Goal: Information Seeking & Learning: Learn about a topic

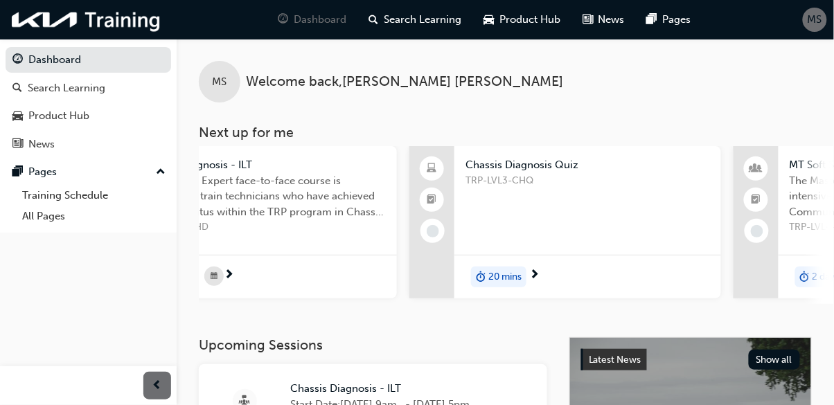
scroll to position [0, 446]
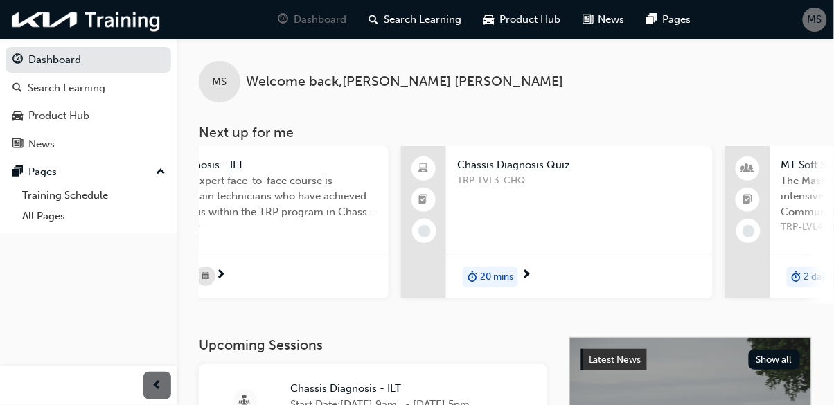
click at [518, 191] on div "TRP-LVL3-CHQ" at bounding box center [579, 200] width 245 height 55
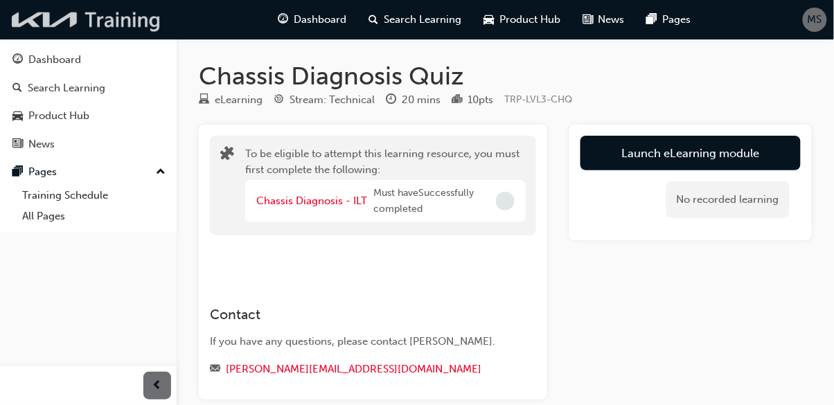
click at [125, 21] on img at bounding box center [86, 20] width 159 height 28
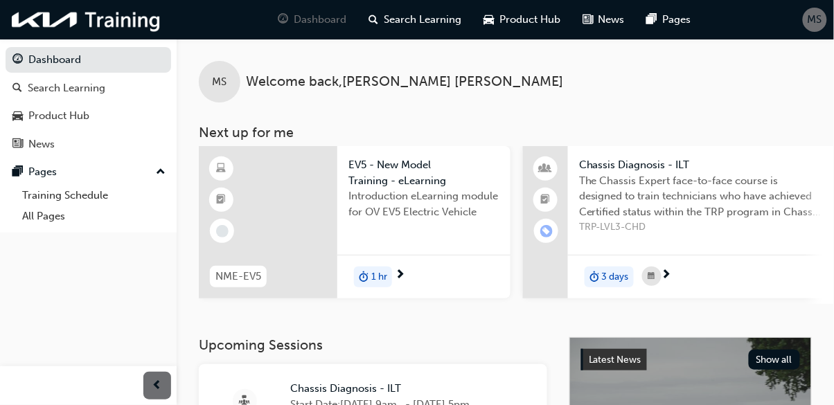
click at [515, 26] on span "Product Hub" at bounding box center [529, 20] width 61 height 16
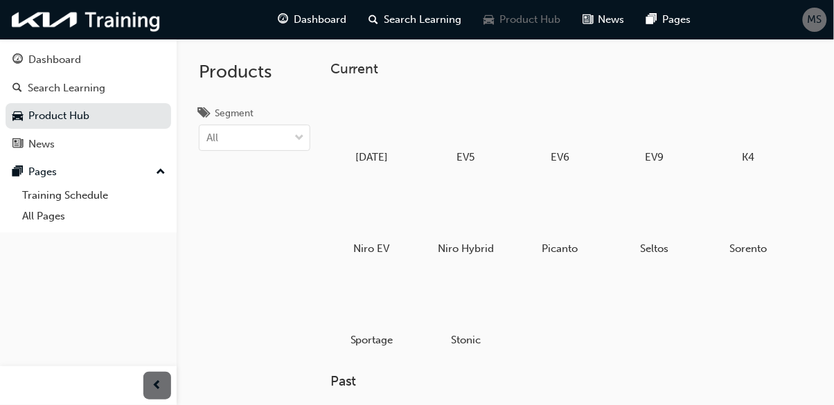
click at [51, 150] on div "News" at bounding box center [41, 144] width 26 height 16
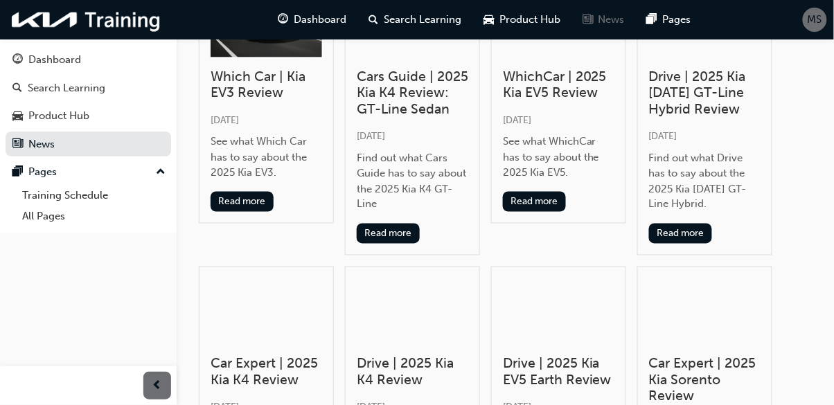
scroll to position [397, 0]
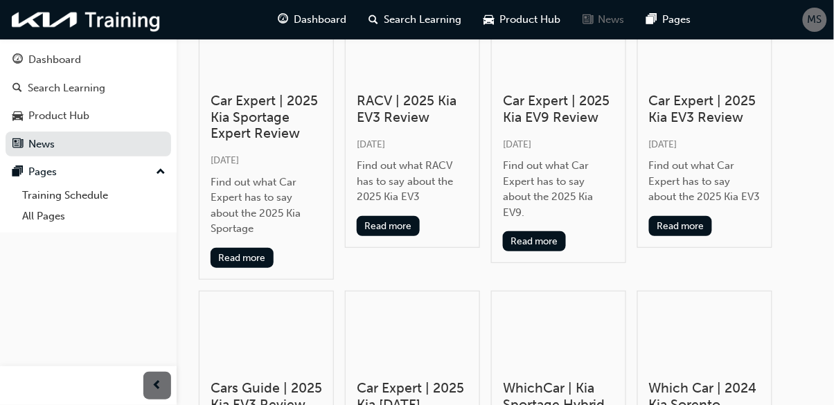
click at [57, 57] on div "Dashboard" at bounding box center [54, 60] width 53 height 16
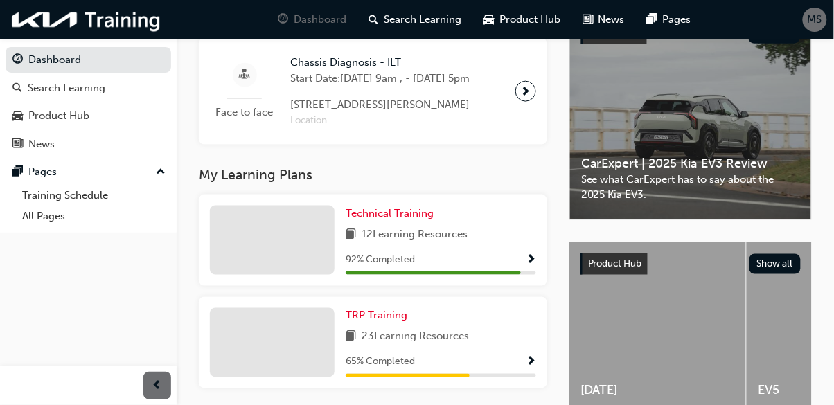
scroll to position [327, 0]
click at [513, 268] on div "92 % Completed" at bounding box center [441, 259] width 190 height 17
click at [531, 268] on button "button" at bounding box center [531, 259] width 10 height 17
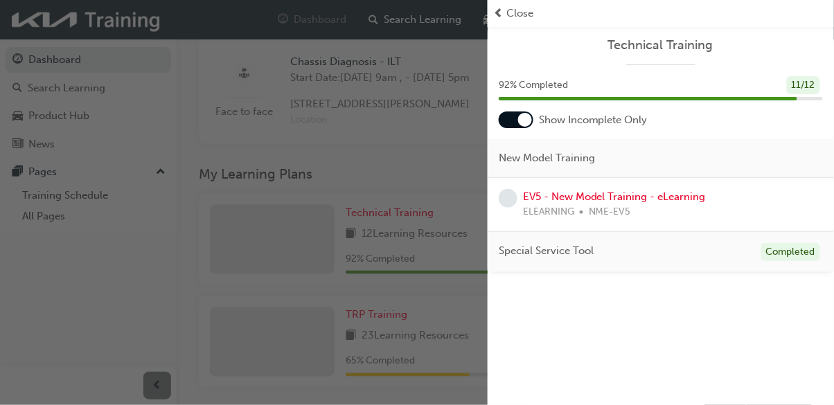
click at [511, 15] on span "Close" at bounding box center [519, 14] width 27 height 16
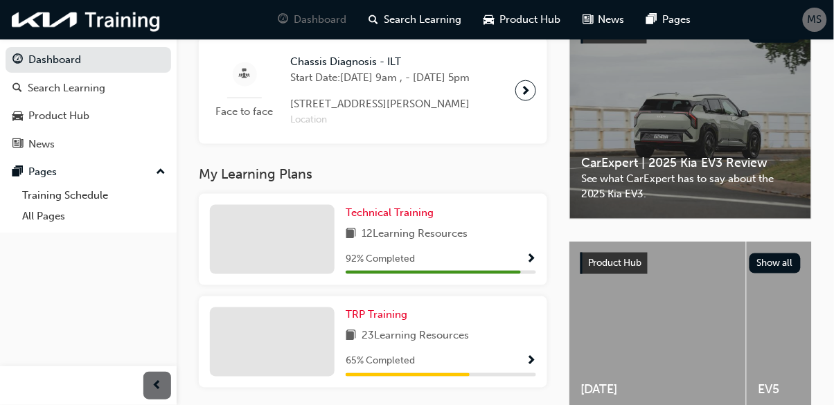
click at [533, 369] on span "Show Progress" at bounding box center [531, 362] width 10 height 12
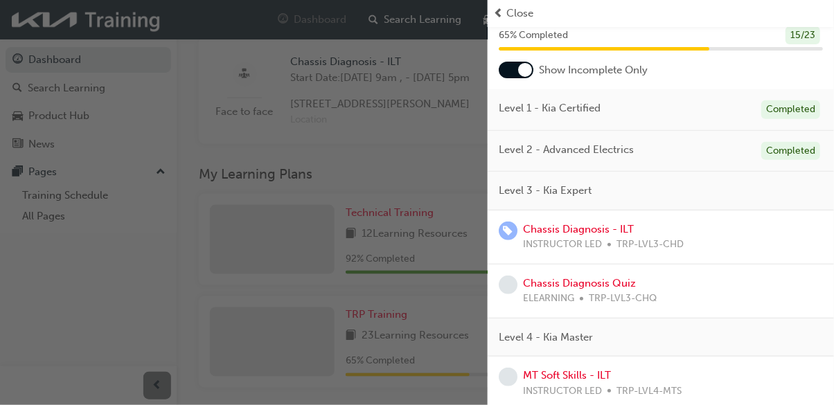
scroll to position [50, 0]
click at [515, 73] on div at bounding box center [516, 70] width 35 height 17
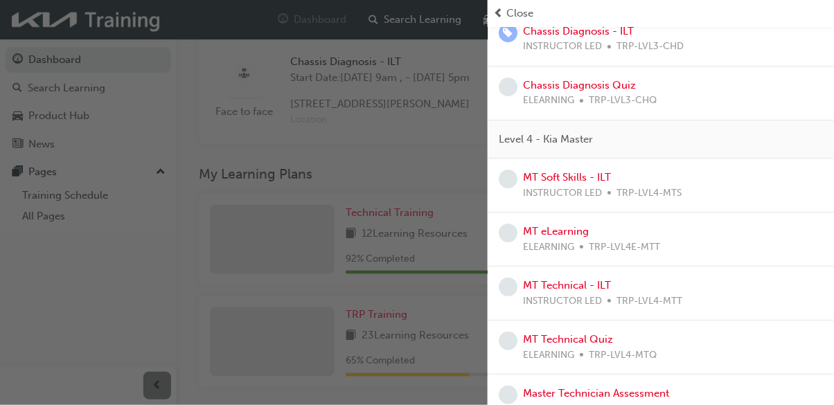
scroll to position [1068, 0]
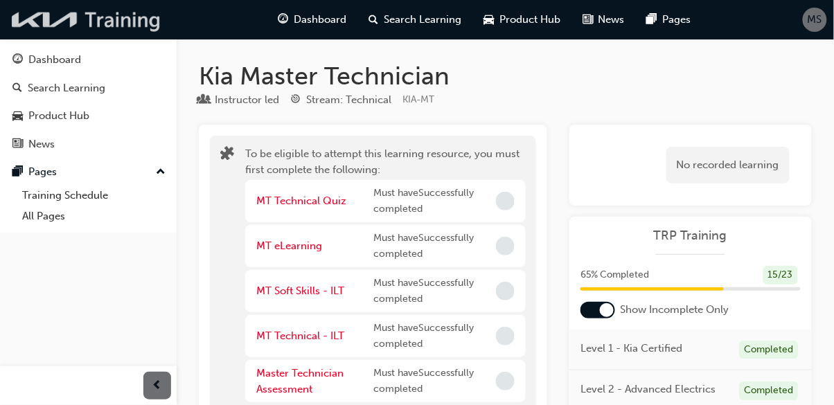
click at [55, 28] on img at bounding box center [86, 20] width 159 height 28
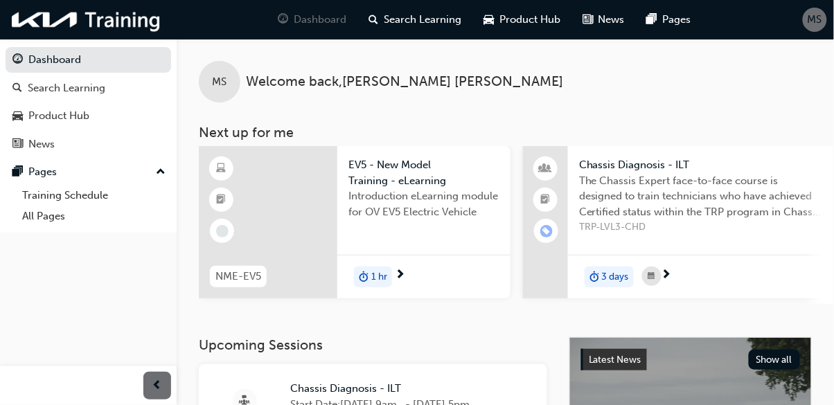
scroll to position [134, 0]
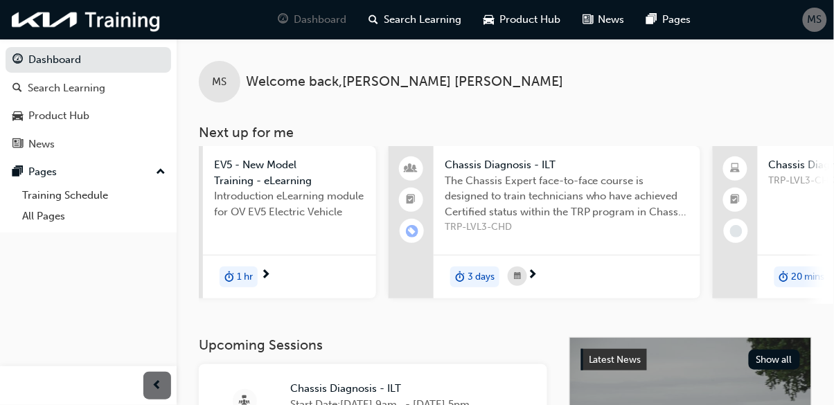
scroll to position [0, 133]
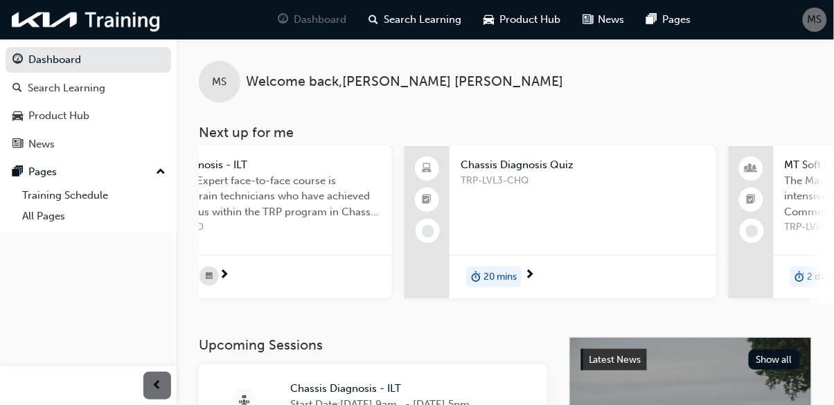
scroll to position [0, 450]
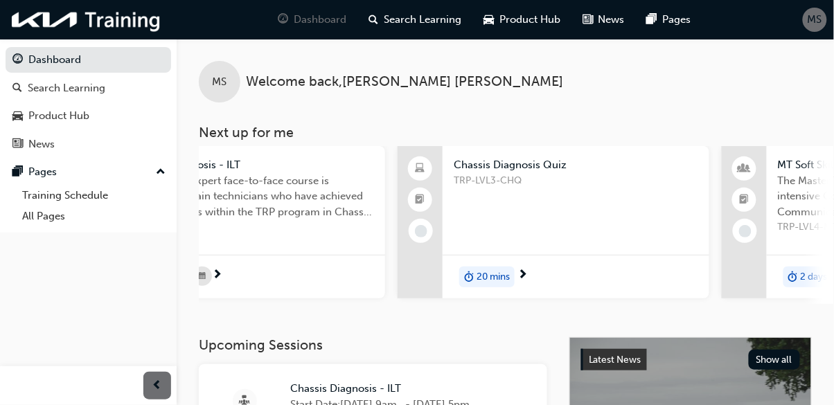
click at [463, 161] on span "Chassis Diagnosis Quiz" at bounding box center [576, 165] width 245 height 16
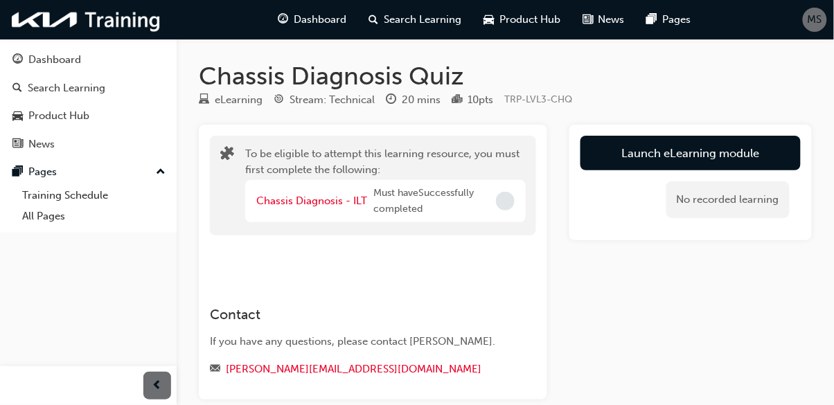
click at [400, 199] on span "Must have Successfully completed" at bounding box center [431, 201] width 117 height 31
click at [411, 199] on span "Must have Successfully completed" at bounding box center [431, 201] width 117 height 31
click at [413, 199] on span "Must have Successfully completed" at bounding box center [431, 201] width 117 height 31
click at [392, 237] on div "﻿" at bounding box center [373, 250] width 326 height 28
click at [632, 152] on button "Launch eLearning module" at bounding box center [690, 153] width 220 height 35
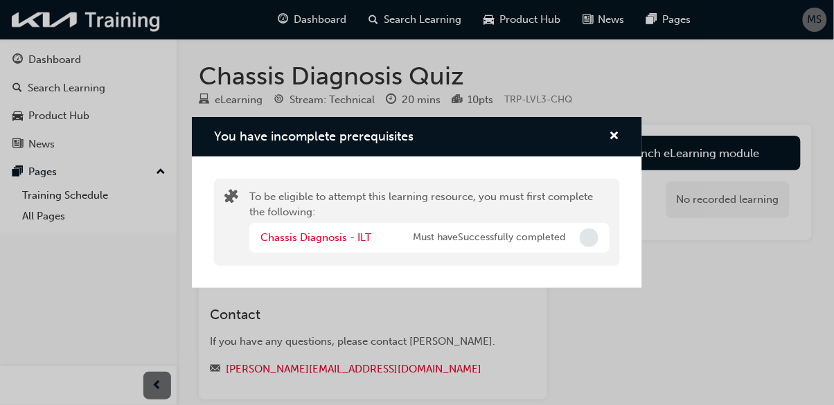
click at [586, 242] on span "Incomplete" at bounding box center [589, 238] width 19 height 19
click at [617, 133] on span "cross-icon" at bounding box center [615, 137] width 10 height 12
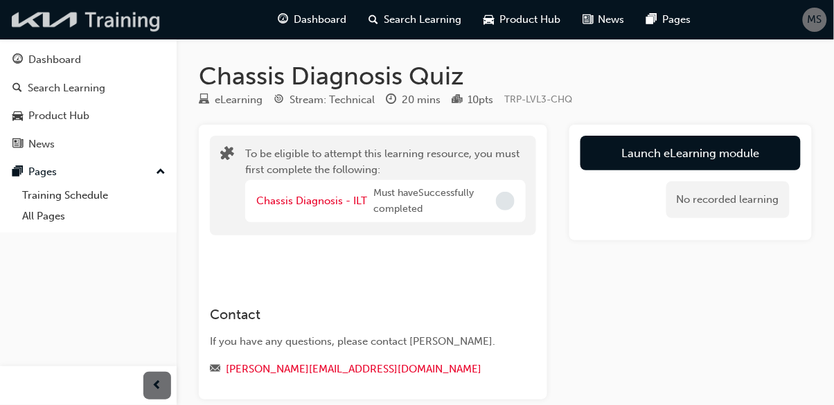
click at [142, 21] on img at bounding box center [86, 20] width 159 height 28
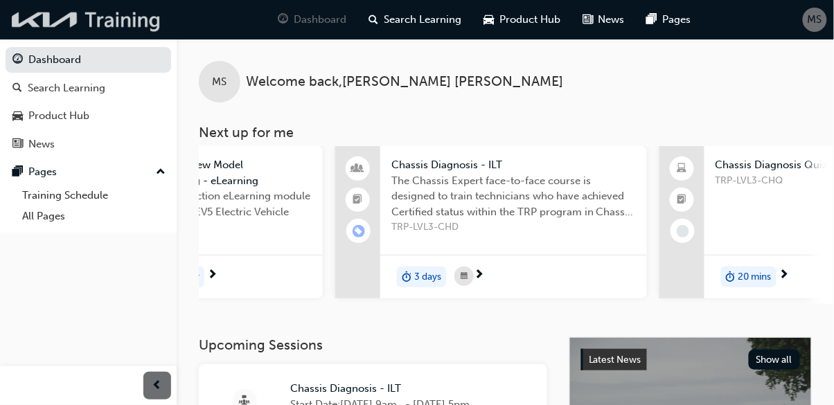
scroll to position [0, 188]
click at [441, 222] on span "TRP-LVL3-CHD" at bounding box center [513, 228] width 245 height 16
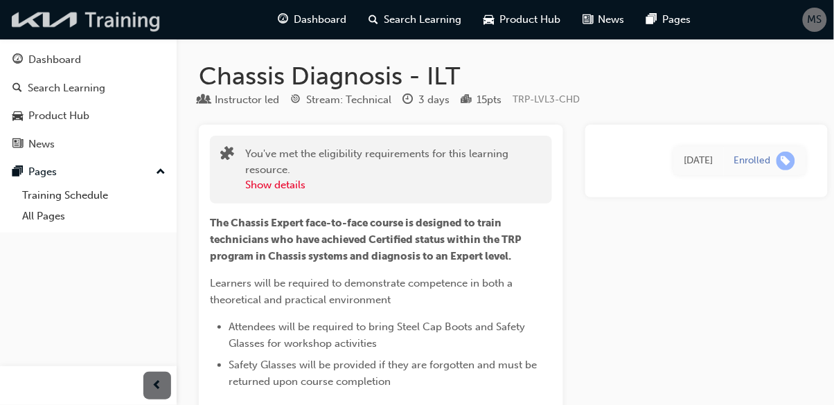
click at [136, 19] on img at bounding box center [86, 20] width 159 height 28
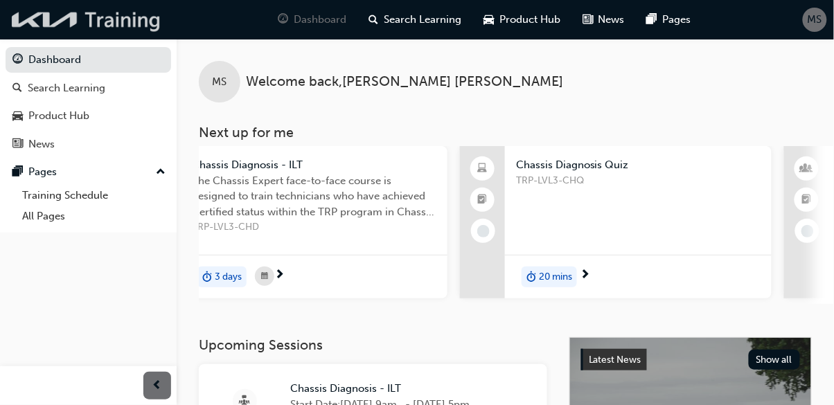
scroll to position [0, 393]
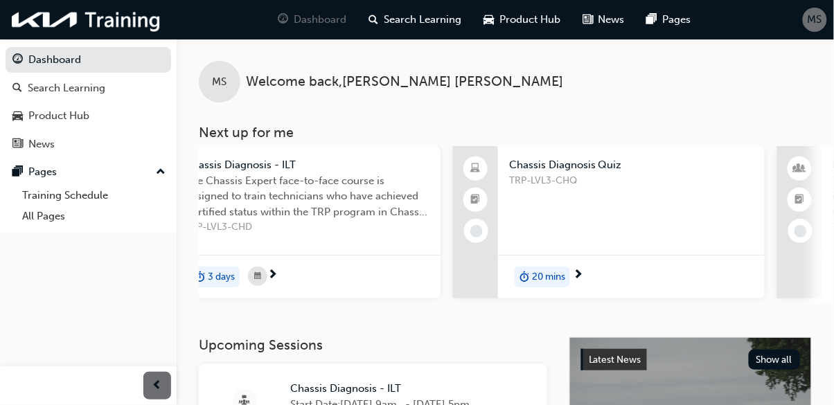
scroll to position [0, 395]
click at [604, 196] on div "TRP-LVL3-CHQ" at bounding box center [630, 200] width 245 height 55
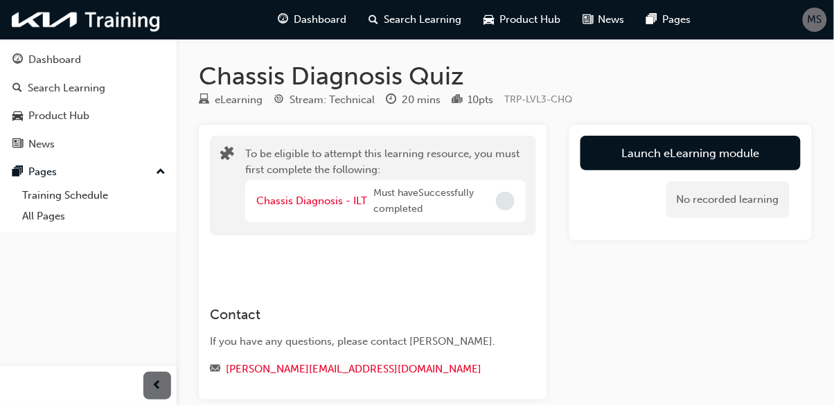
click at [509, 190] on div "Chassis Diagnosis - ILT Must have Successfully completed" at bounding box center [385, 201] width 281 height 42
click at [501, 209] on span "Incomplete" at bounding box center [505, 201] width 19 height 19
click at [507, 201] on span "Incomplete" at bounding box center [505, 201] width 19 height 19
click at [504, 206] on span "Incomplete" at bounding box center [505, 201] width 19 height 19
click at [112, 15] on img at bounding box center [86, 20] width 159 height 28
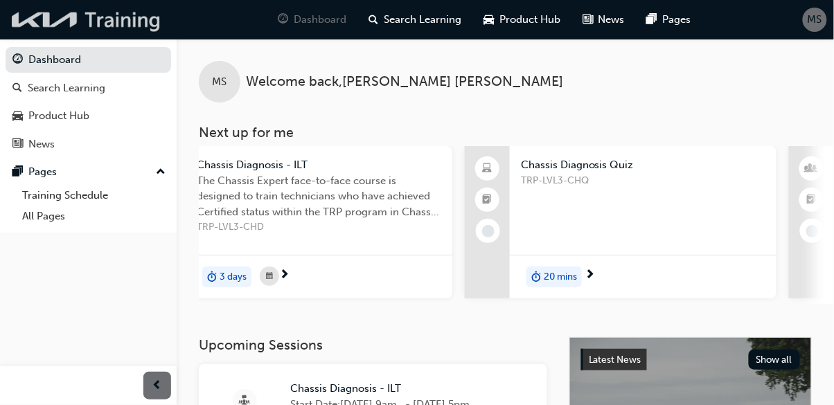
scroll to position [0, 384]
click at [558, 215] on div "TRP-LVL3-CHQ" at bounding box center [642, 200] width 245 height 55
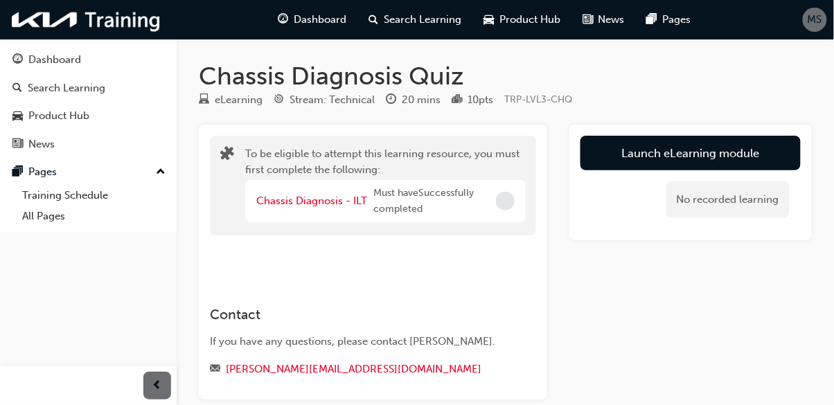
click at [506, 210] on span "Incomplete" at bounding box center [505, 201] width 19 height 19
click at [641, 145] on button "Launch eLearning module" at bounding box center [690, 153] width 220 height 35
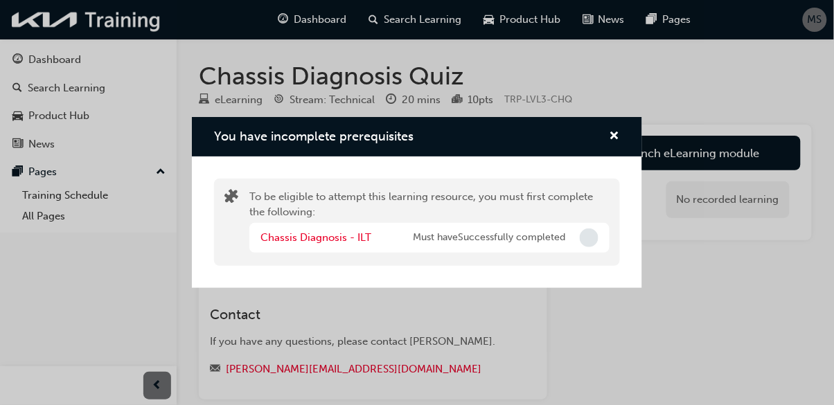
click at [579, 232] on div "Chassis Diagnosis - ILT Must have Successfully completed" at bounding box center [429, 238] width 360 height 30
click at [602, 143] on div "You have incomplete prerequisites" at bounding box center [608, 136] width 21 height 17
click at [610, 142] on span "cross-icon" at bounding box center [615, 137] width 10 height 12
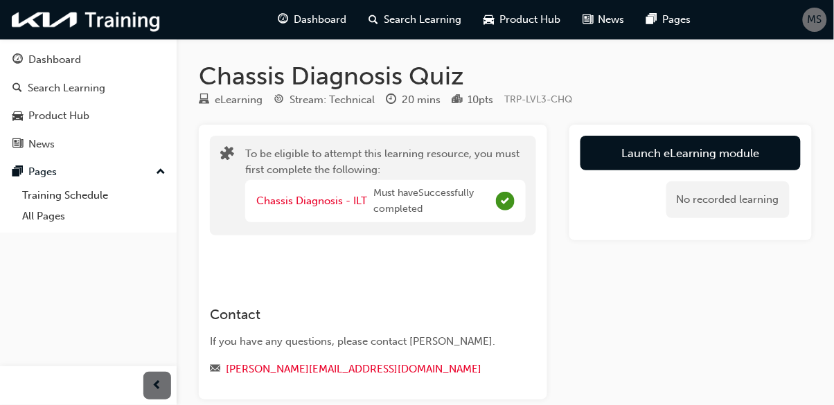
click at [697, 157] on button "Launch eLearning module" at bounding box center [690, 153] width 220 height 35
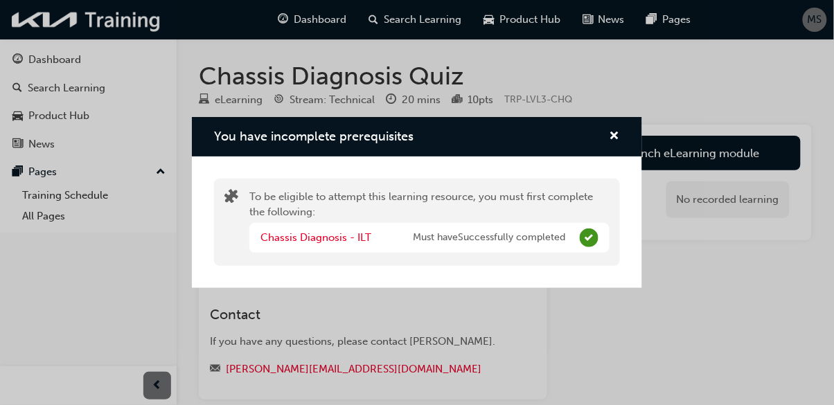
click at [592, 236] on span "Complete" at bounding box center [589, 238] width 19 height 19
click at [613, 134] on span "cross-icon" at bounding box center [615, 137] width 10 height 12
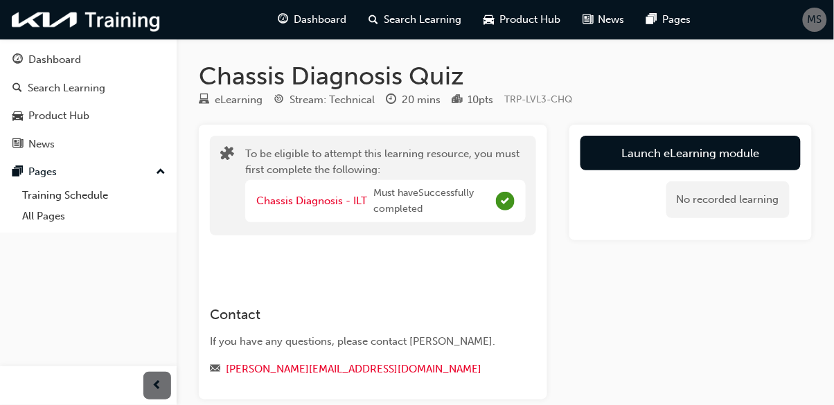
click at [676, 159] on button "Launch eLearning module" at bounding box center [690, 153] width 220 height 35
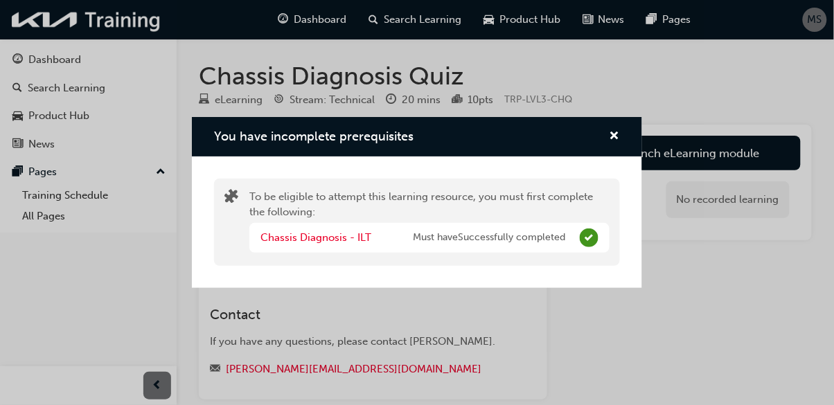
click at [580, 240] on span "Complete" at bounding box center [589, 238] width 19 height 19
click at [611, 141] on span "cross-icon" at bounding box center [615, 137] width 10 height 12
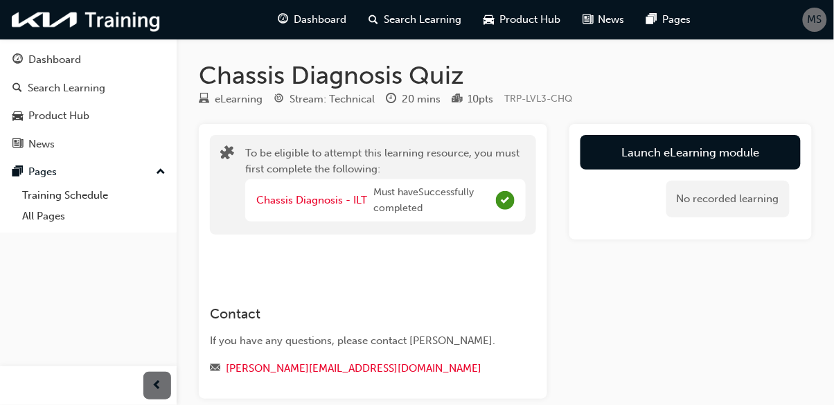
scroll to position [0, 0]
click at [691, 157] on button "Launch eLearning module" at bounding box center [690, 153] width 220 height 35
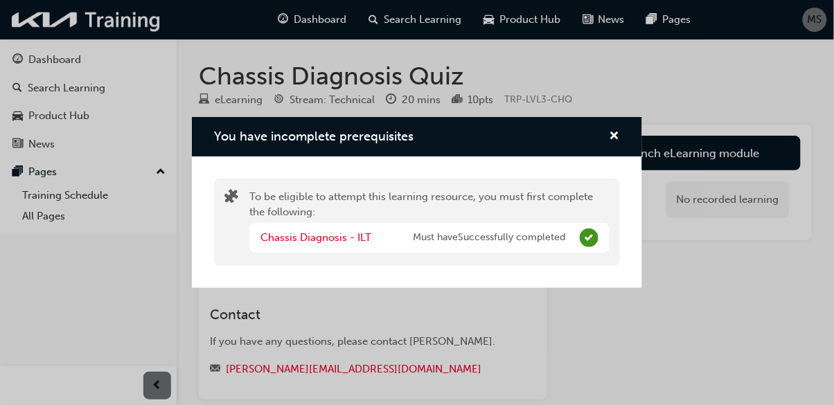
click at [612, 150] on div "You have incomplete prerequisites" at bounding box center [417, 136] width 450 height 39
click at [611, 139] on span "cross-icon" at bounding box center [615, 137] width 10 height 12
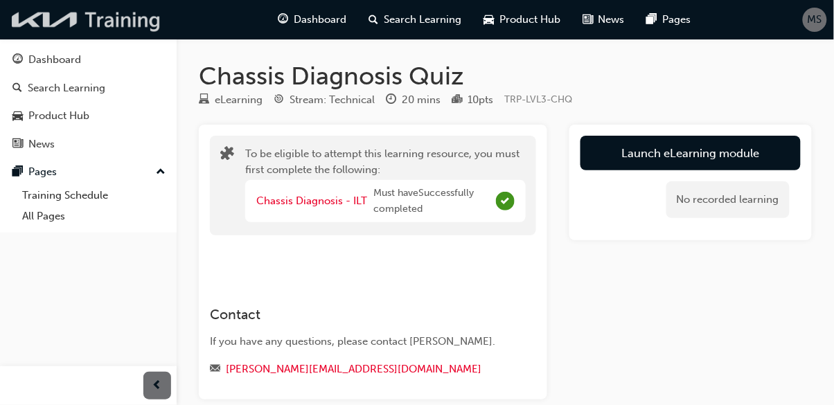
click at [110, 31] on img at bounding box center [86, 20] width 159 height 28
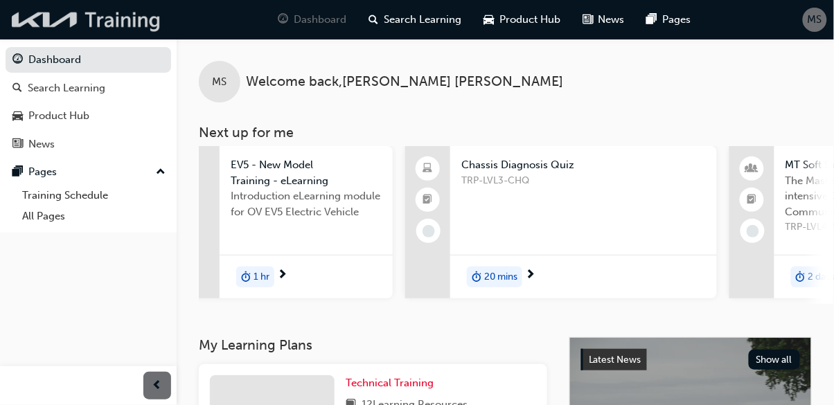
scroll to position [0, 118]
click at [576, 233] on div "Chassis Diagnosis Quiz TRP-LVL3-CHQ" at bounding box center [583, 193] width 267 height 94
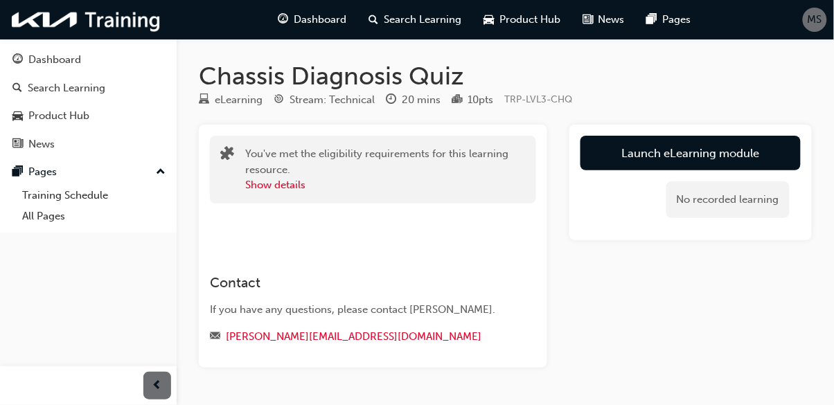
click at [660, 150] on button "Launch eLearning module" at bounding box center [690, 153] width 220 height 35
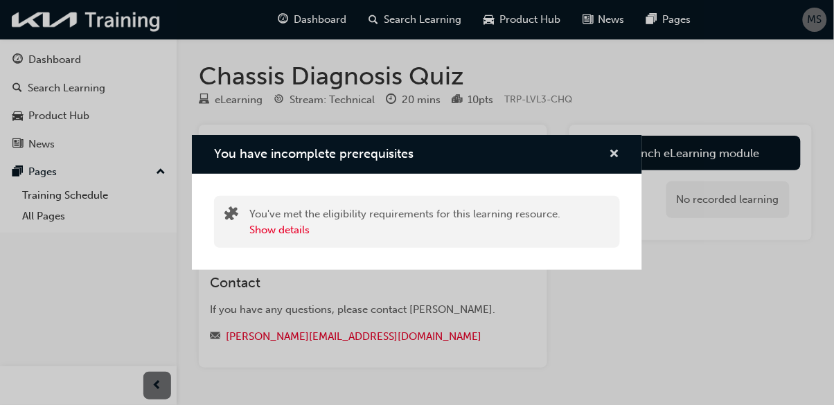
click at [614, 161] on span "cross-icon" at bounding box center [615, 155] width 10 height 12
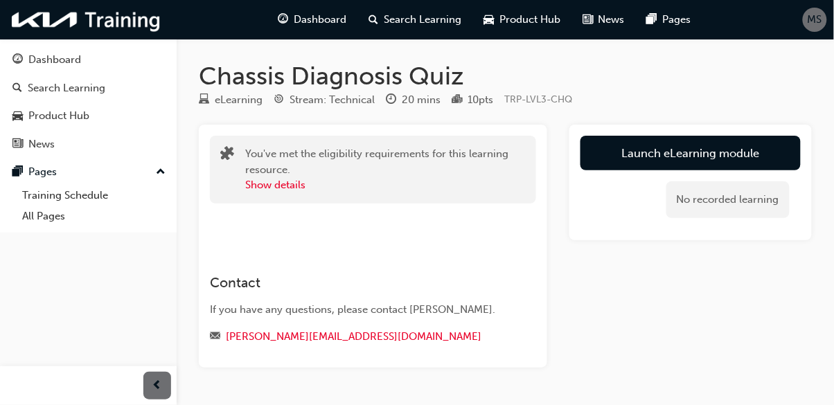
click at [662, 154] on button "Launch eLearning module" at bounding box center [690, 153] width 220 height 35
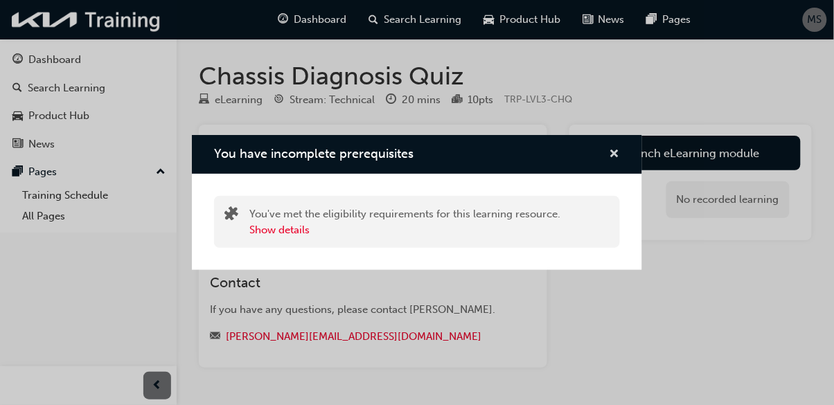
click at [613, 159] on span "cross-icon" at bounding box center [615, 155] width 10 height 12
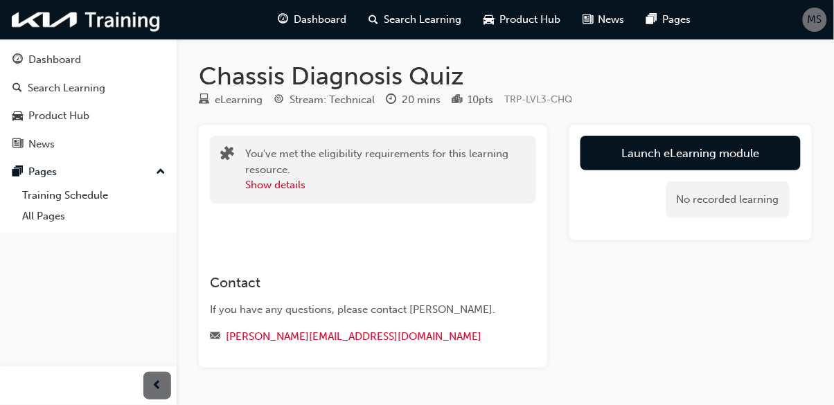
click at [657, 157] on button "Launch eLearning module" at bounding box center [690, 153] width 220 height 35
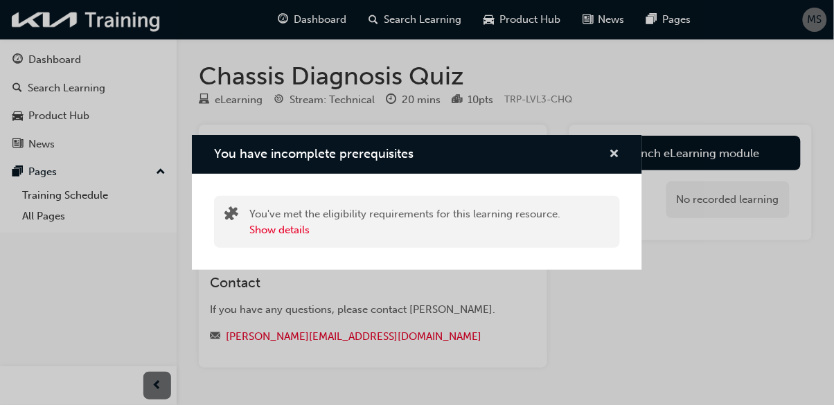
click at [615, 149] on span "cross-icon" at bounding box center [615, 155] width 10 height 12
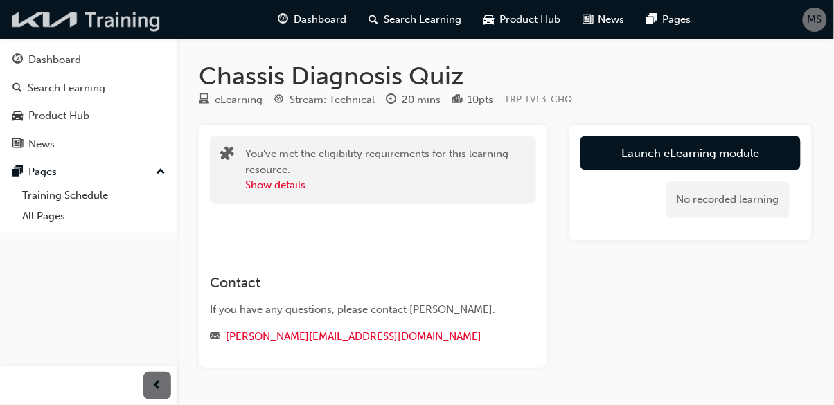
click at [52, 26] on img at bounding box center [86, 20] width 159 height 28
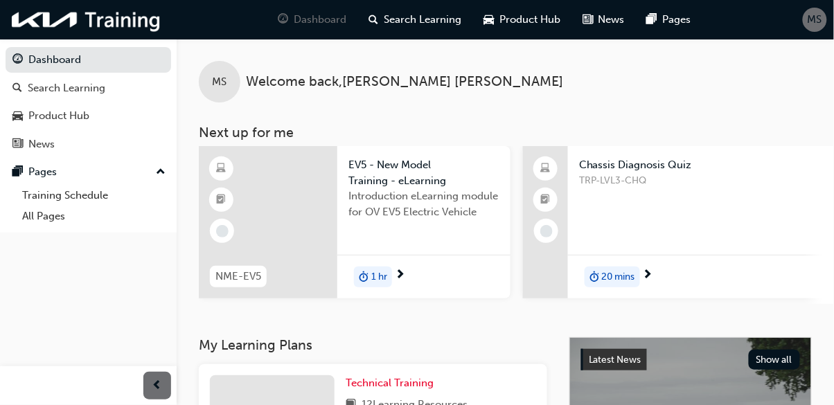
click at [641, 168] on span "Chassis Diagnosis Quiz" at bounding box center [701, 165] width 245 height 16
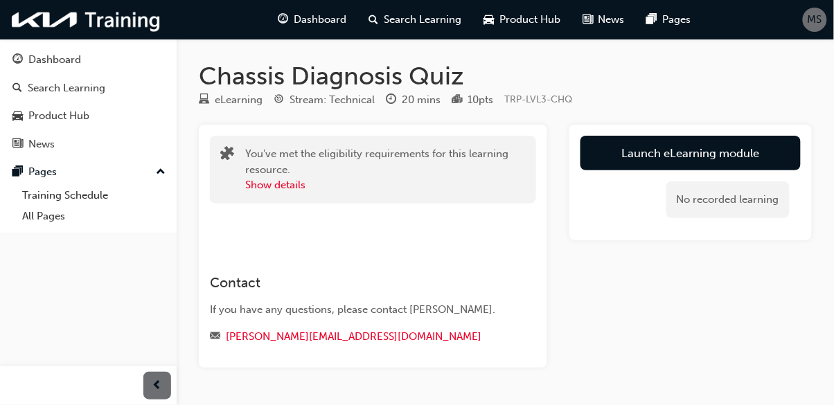
click at [659, 161] on button "Launch eLearning module" at bounding box center [690, 153] width 220 height 35
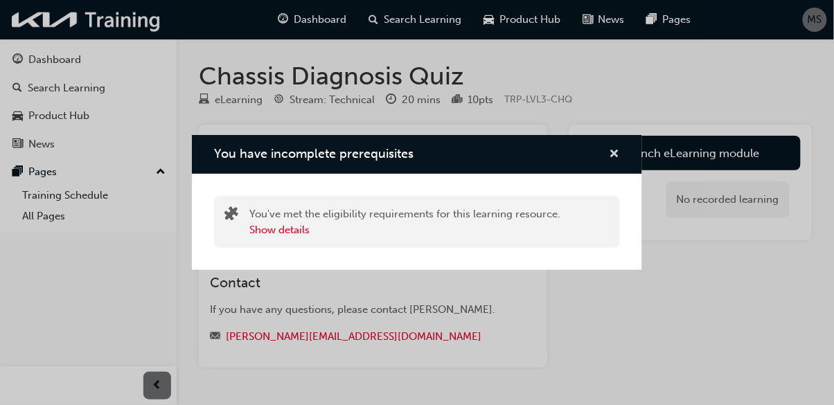
click at [617, 155] on span "cross-icon" at bounding box center [615, 155] width 10 height 12
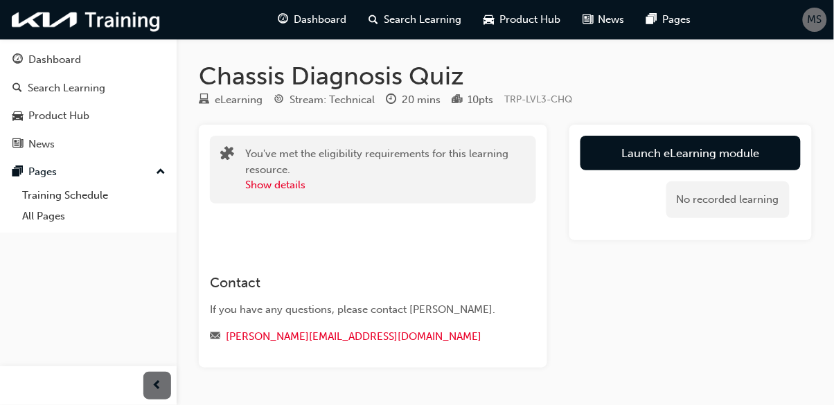
click at [698, 157] on link "Launch eLearning module" at bounding box center [690, 153] width 220 height 35
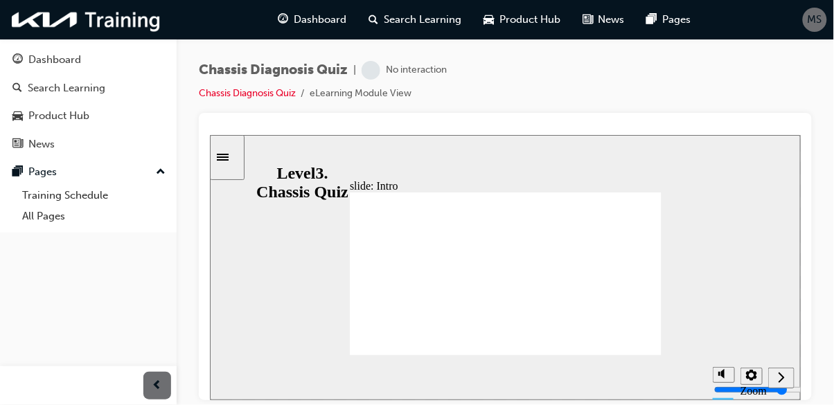
click at [775, 384] on nav "slide navigation" at bounding box center [781, 377] width 26 height 45
click at [781, 383] on icon "Next (Ctrl+Alt+Period)" at bounding box center [780, 377] width 7 height 12
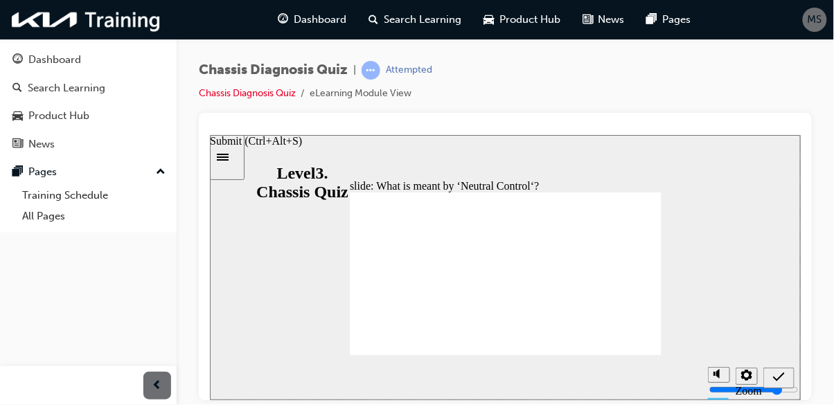
radio input "true"
click at [774, 380] on icon "Submit (Ctrl+Alt+S)" at bounding box center [778, 377] width 12 height 12
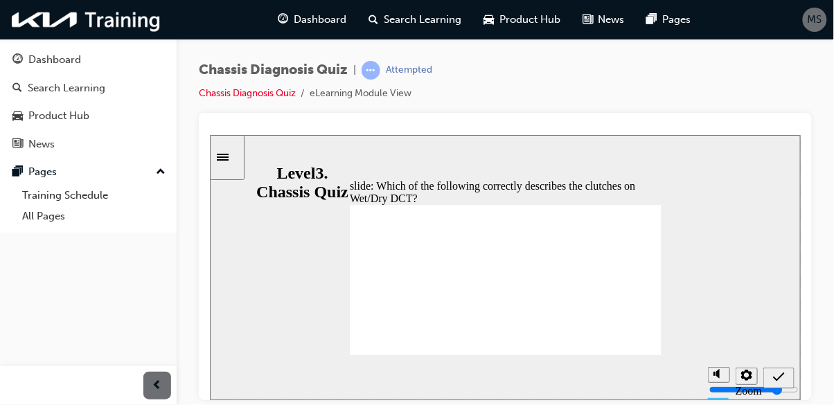
radio input "false"
radio input "true"
radio input "false"
radio input "true"
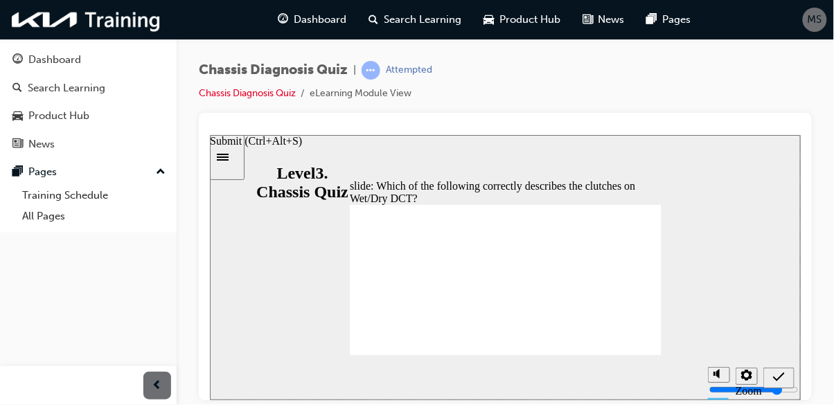
click at [771, 381] on div "Submit (Ctrl+Alt+S)" at bounding box center [778, 378] width 20 height 15
checkbox input "true"
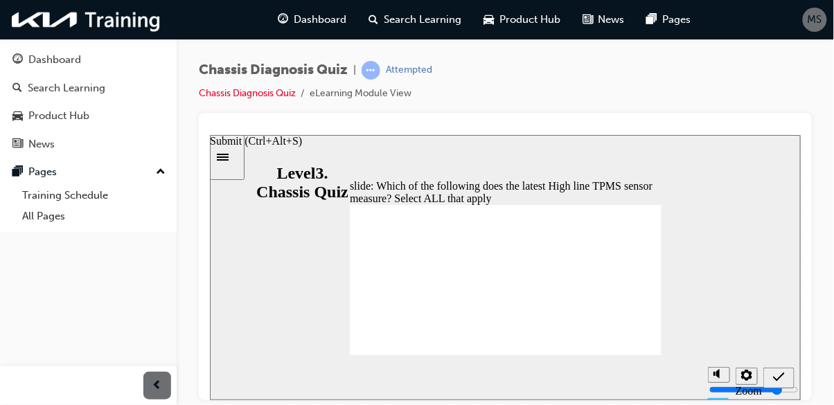
click at [775, 378] on icon "Submit (Ctrl+Alt+S)" at bounding box center [778, 376] width 12 height 9
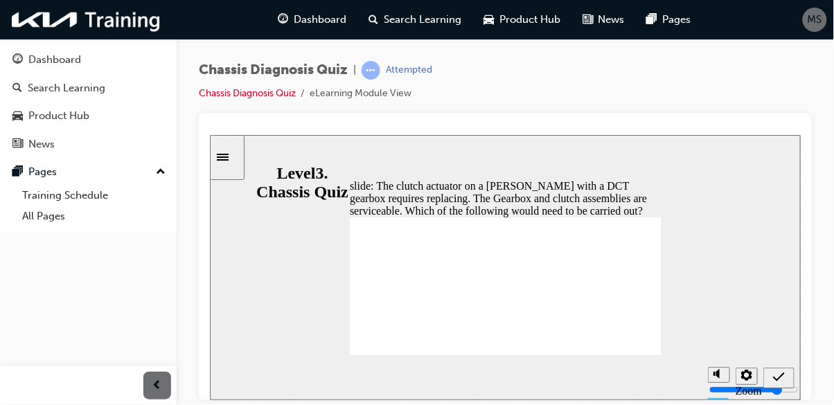
radio input "true"
click at [777, 379] on icon "Submit (Ctrl+Alt+S)" at bounding box center [778, 376] width 12 height 9
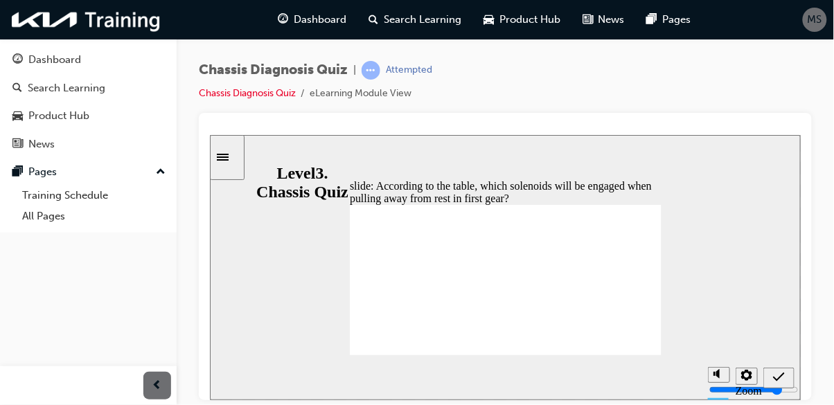
radio input "true"
click at [779, 381] on icon "Submit (Ctrl+Alt+S)" at bounding box center [778, 377] width 12 height 12
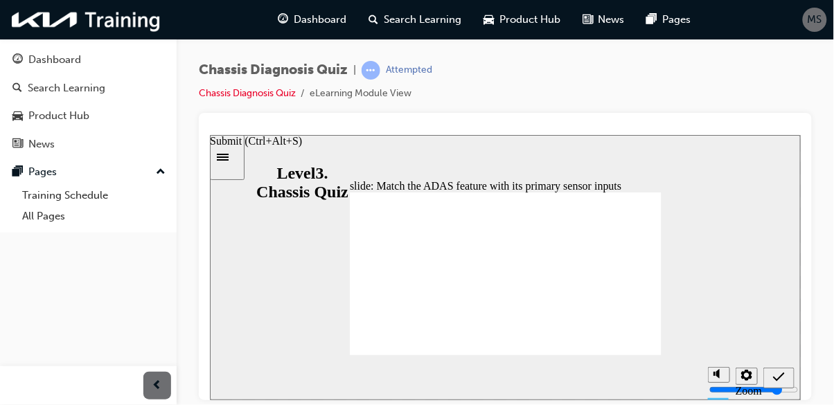
click at [777, 378] on icon "Submit (Ctrl+Alt+S)" at bounding box center [778, 376] width 12 height 9
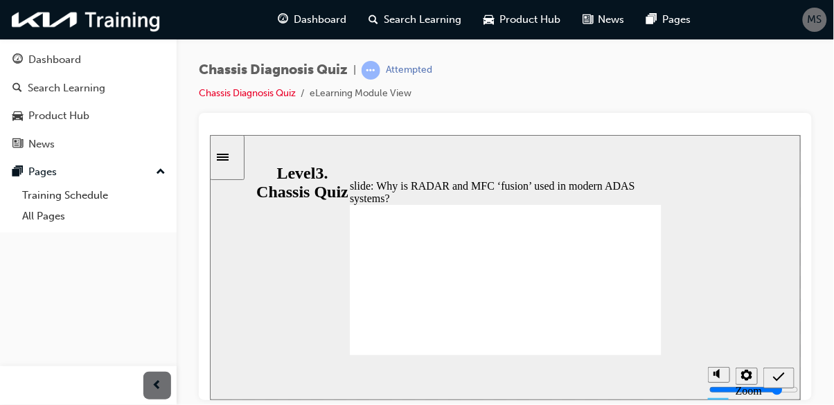
radio input "false"
radio input "true"
click at [778, 384] on div "Submit (Ctrl+Alt+S)" at bounding box center [778, 378] width 20 height 15
radio input "true"
click at [775, 380] on icon "Submit (Ctrl+Alt+S)" at bounding box center [778, 377] width 12 height 12
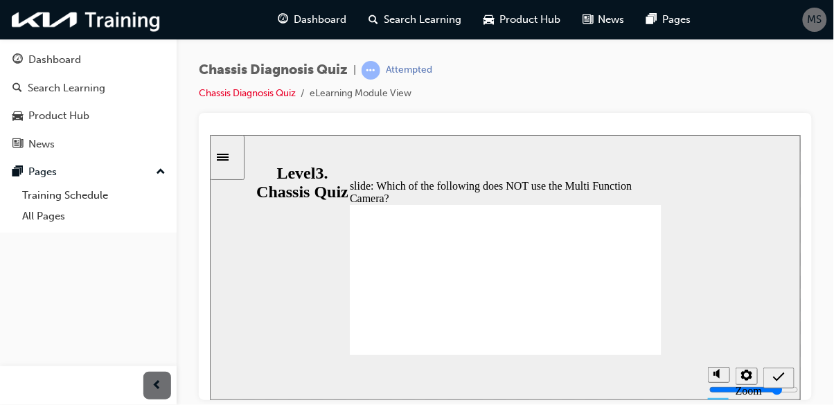
radio input "true"
click at [774, 383] on span "Submit (Ctrl+Alt+S)" at bounding box center [778, 380] width 12 height 10
radio input "true"
click at [774, 380] on icon "Submit (Ctrl+Alt+S)" at bounding box center [778, 377] width 12 height 12
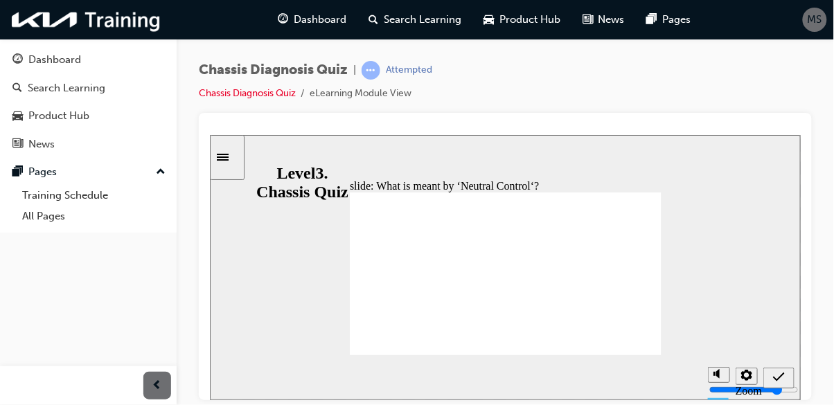
radio input "true"
click at [776, 377] on icon "Submit (Ctrl+Alt+S)" at bounding box center [778, 377] width 12 height 12
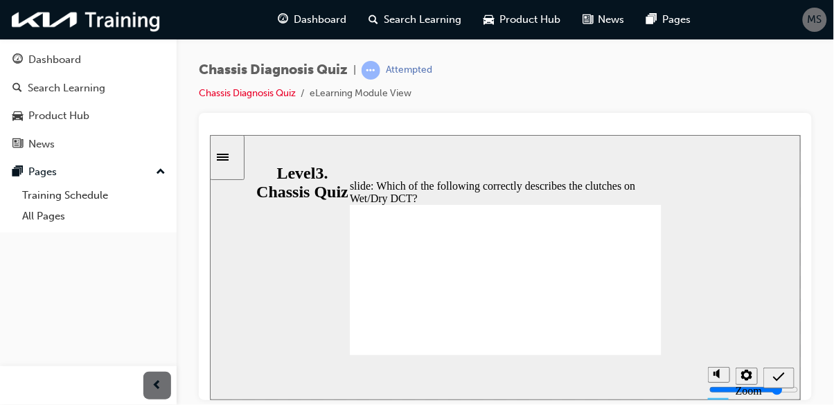
radio input "true"
click at [776, 380] on icon "Submit (Ctrl+Alt+S)" at bounding box center [778, 377] width 12 height 12
checkbox input "true"
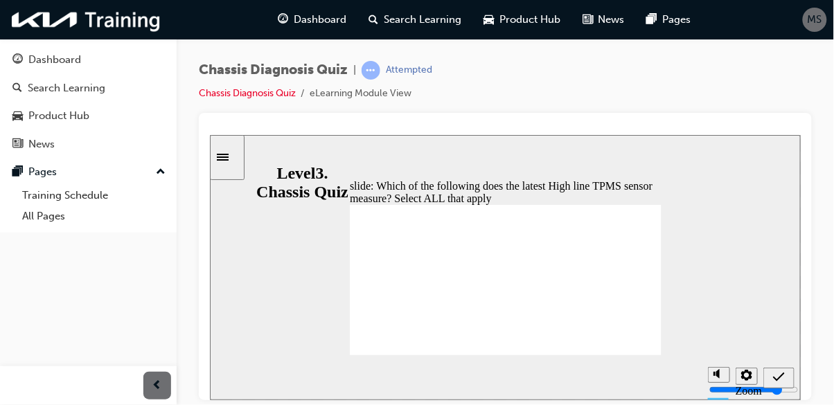
checkbox input "true"
click at [776, 381] on icon "Submit (Ctrl+Alt+S)" at bounding box center [778, 377] width 12 height 12
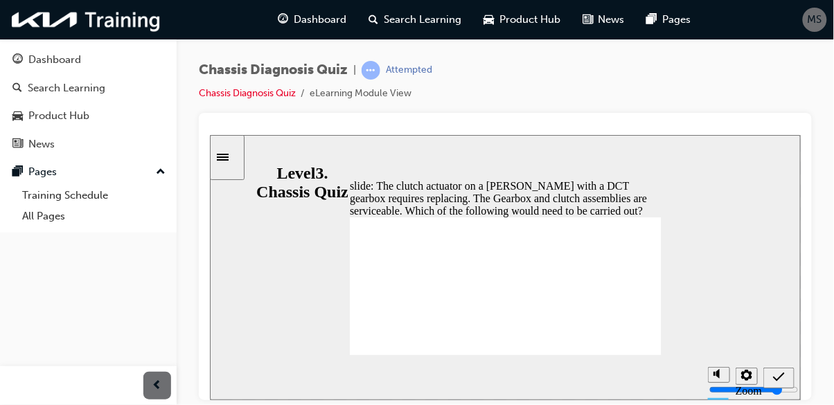
radio input "true"
click at [775, 378] on icon "Submit (Ctrl+Alt+S)" at bounding box center [778, 376] width 12 height 9
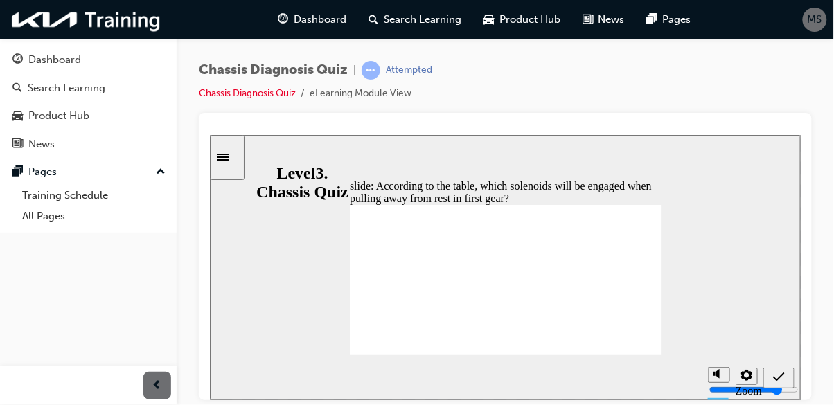
radio input "false"
radio input "true"
click at [776, 383] on span "Submit (Ctrl+Alt+S)" at bounding box center [778, 380] width 12 height 10
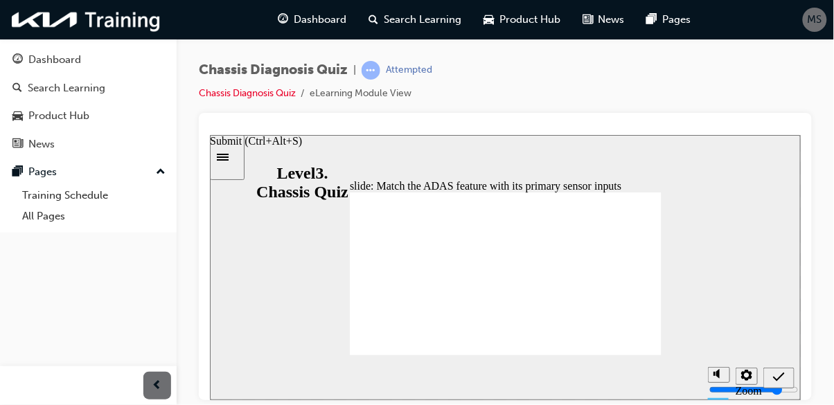
click at [776, 381] on icon "Submit (Ctrl+Alt+S)" at bounding box center [778, 377] width 12 height 12
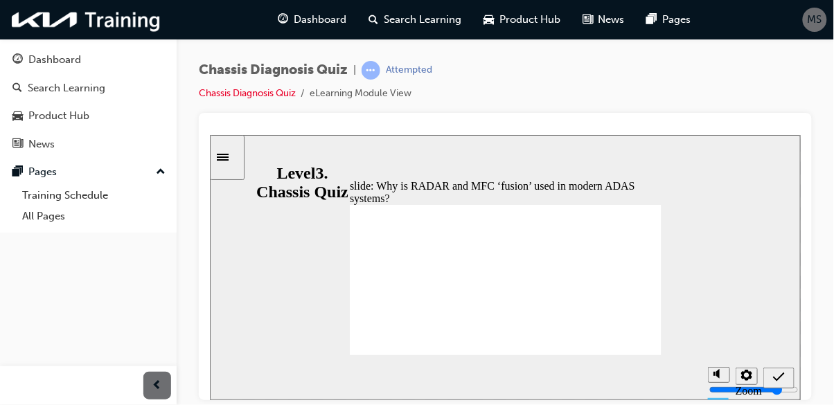
radio input "true"
click at [776, 378] on icon "Submit (Ctrl+Alt+S)" at bounding box center [778, 376] width 12 height 9
radio input "true"
click at [775, 378] on icon "Submit (Ctrl+Alt+S)" at bounding box center [778, 376] width 12 height 9
radio input "true"
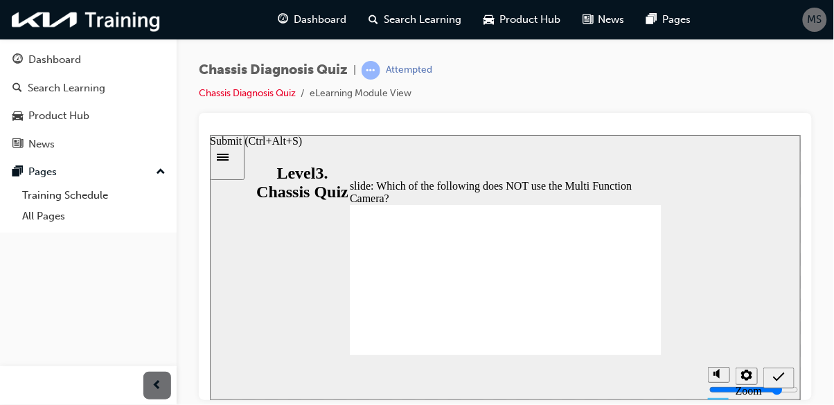
click at [775, 378] on icon "Submit (Ctrl+Alt+S)" at bounding box center [778, 376] width 12 height 9
radio input "true"
click at [776, 380] on icon "Submit (Ctrl+Alt+S)" at bounding box center [778, 377] width 12 height 12
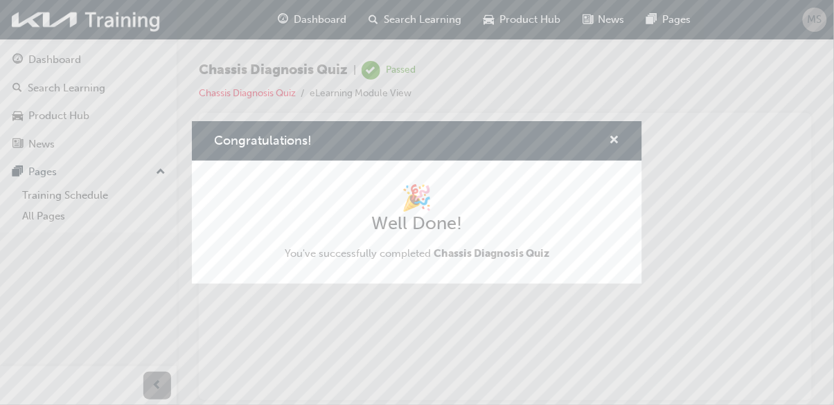
click at [616, 137] on span "cross-icon" at bounding box center [615, 141] width 10 height 12
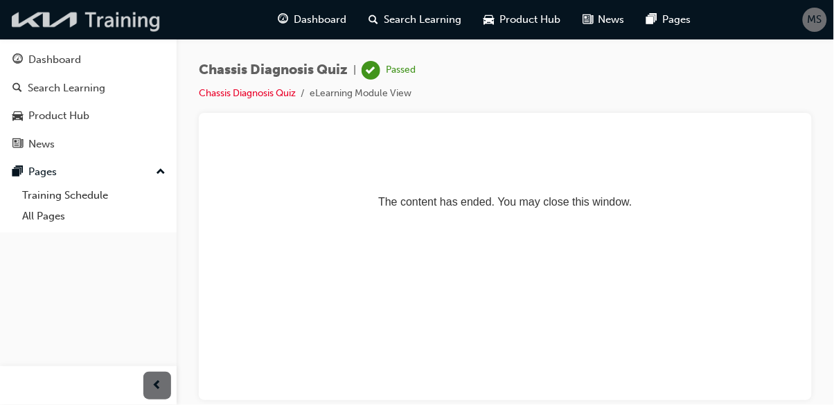
click at [89, 21] on img at bounding box center [86, 20] width 159 height 28
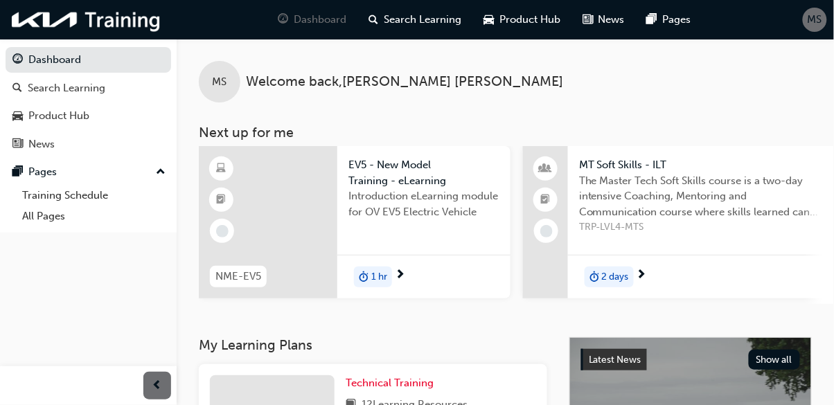
click at [814, 26] on span "MS" at bounding box center [815, 20] width 15 height 16
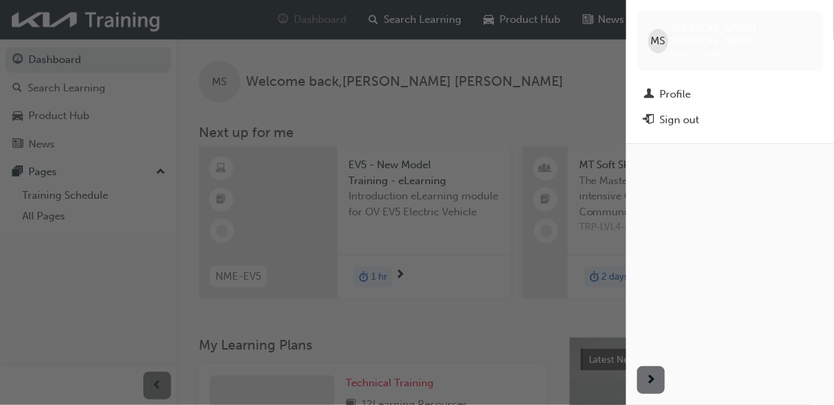
click at [686, 112] on div "Sign out" at bounding box center [679, 120] width 39 height 16
